Goal: Transaction & Acquisition: Purchase product/service

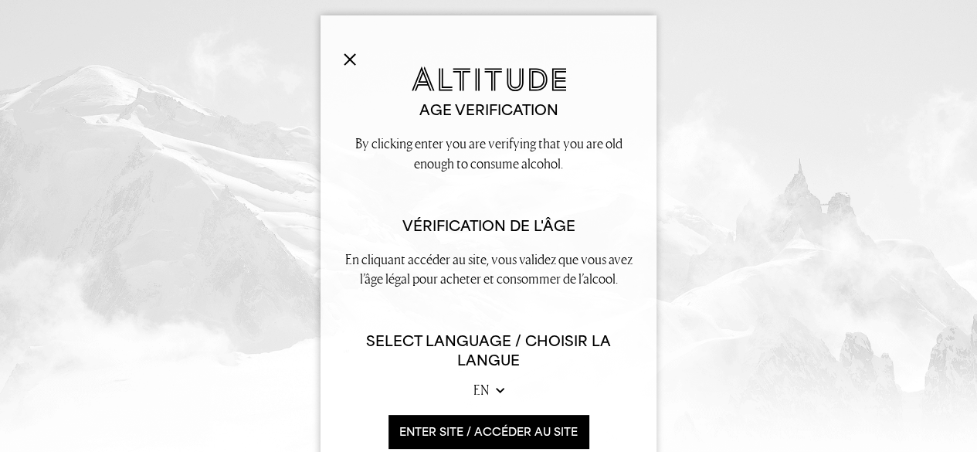
click at [344, 61] on img at bounding box center [350, 59] width 12 height 12
click at [344, 56] on img at bounding box center [350, 59] width 12 height 12
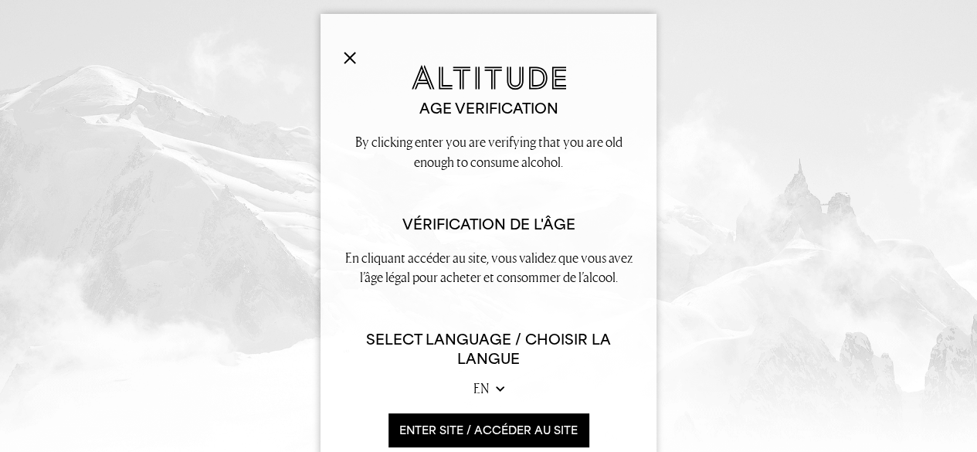
scroll to position [38, 0]
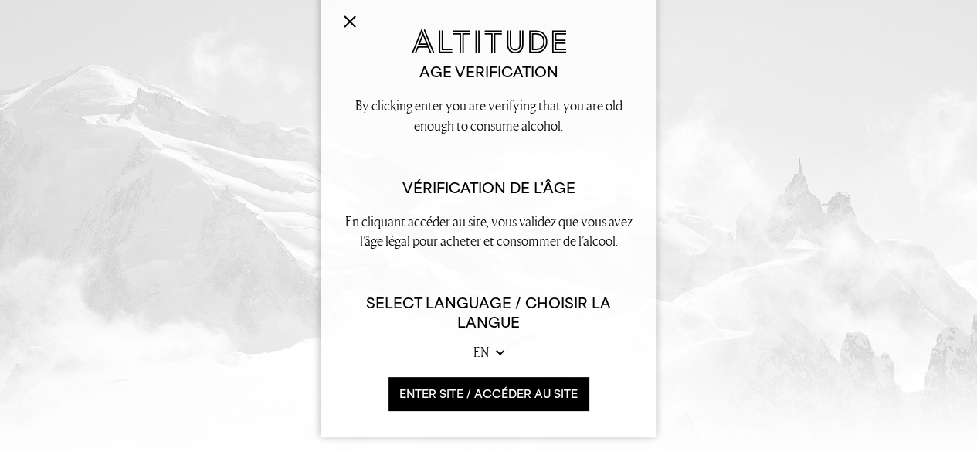
click at [683, 229] on dialog "Close Age verification By clicking enter you are verifying that you are old eno…" at bounding box center [488, 226] width 977 height 452
click at [344, 22] on img at bounding box center [350, 21] width 12 height 12
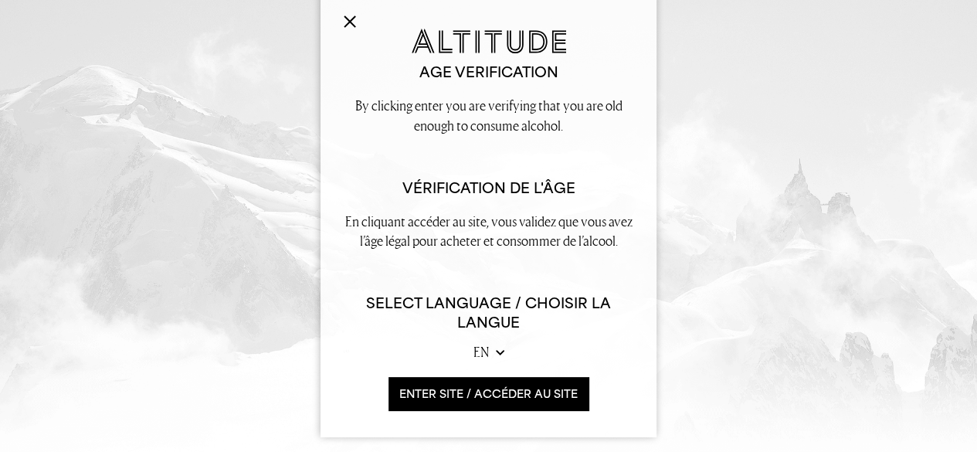
click at [344, 22] on img at bounding box center [350, 21] width 12 height 12
click at [344, 21] on img at bounding box center [350, 21] width 12 height 12
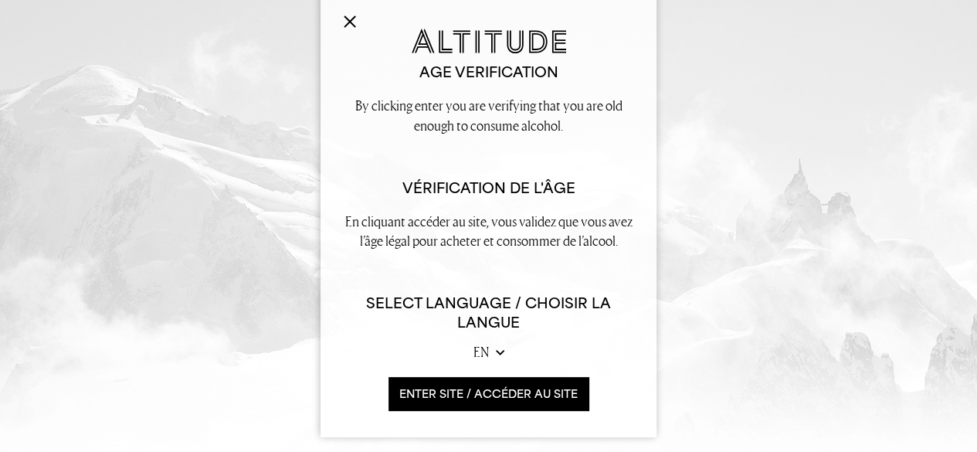
click at [344, 21] on img at bounding box center [350, 21] width 12 height 12
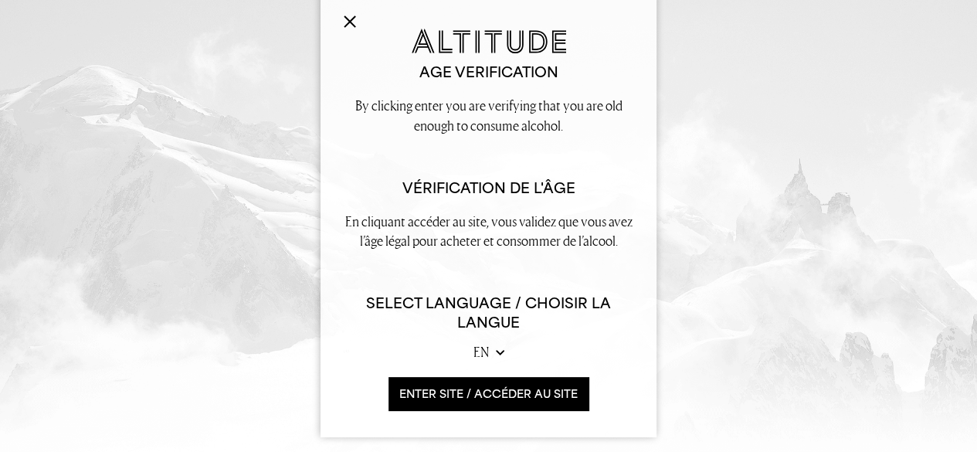
click at [344, 20] on img at bounding box center [350, 21] width 12 height 12
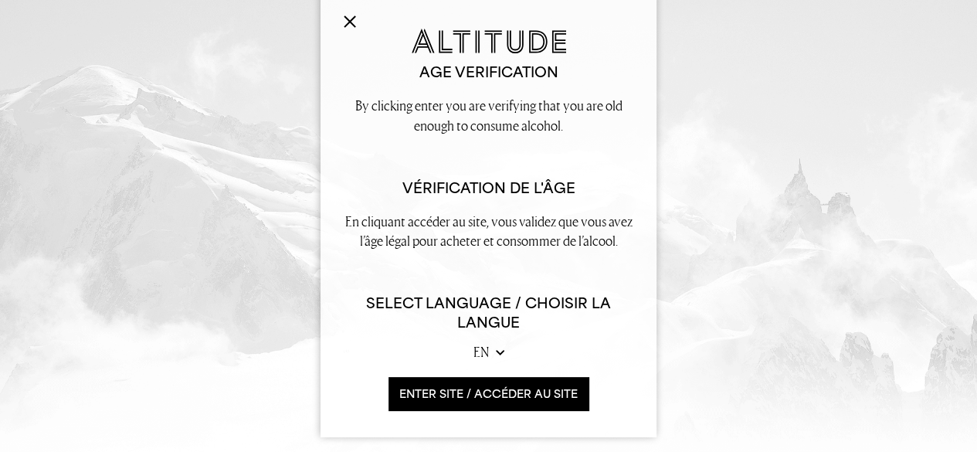
drag, startPoint x: 344, startPoint y: 20, endPoint x: 332, endPoint y: 30, distance: 15.9
click at [344, 19] on img at bounding box center [350, 21] width 12 height 12
click at [331, 25] on div "Age verification By clicking enter you are verifying that you are old enough to…" at bounding box center [488, 207] width 336 height 459
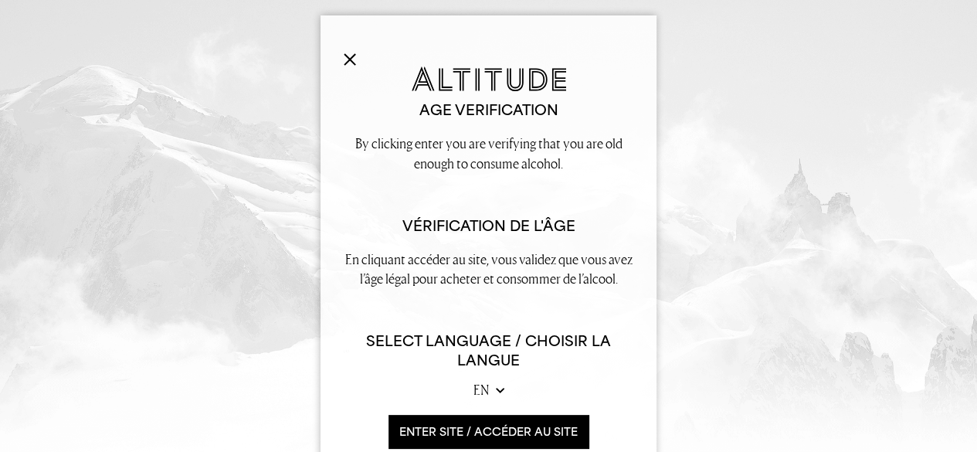
click at [346, 59] on img at bounding box center [350, 59] width 12 height 12
